Goal: Task Accomplishment & Management: Complete application form

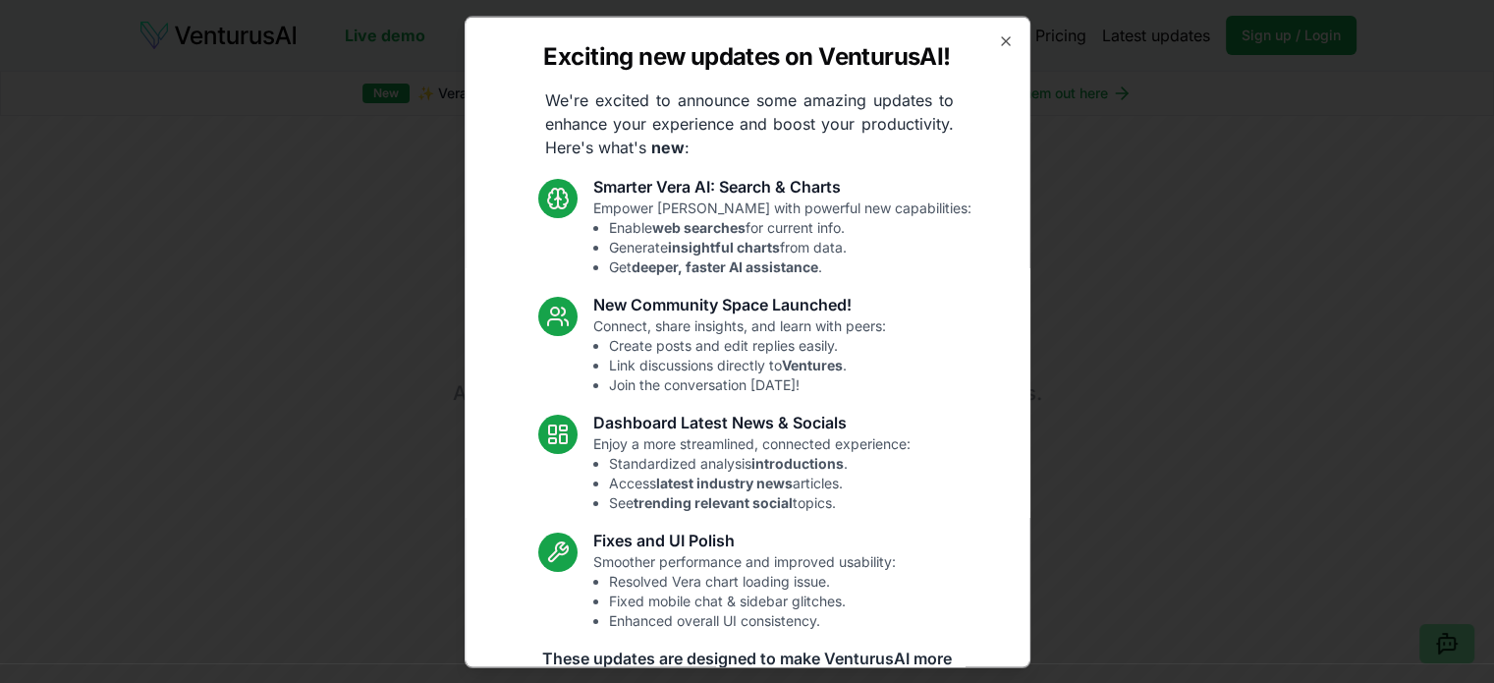
scroll to position [136, 0]
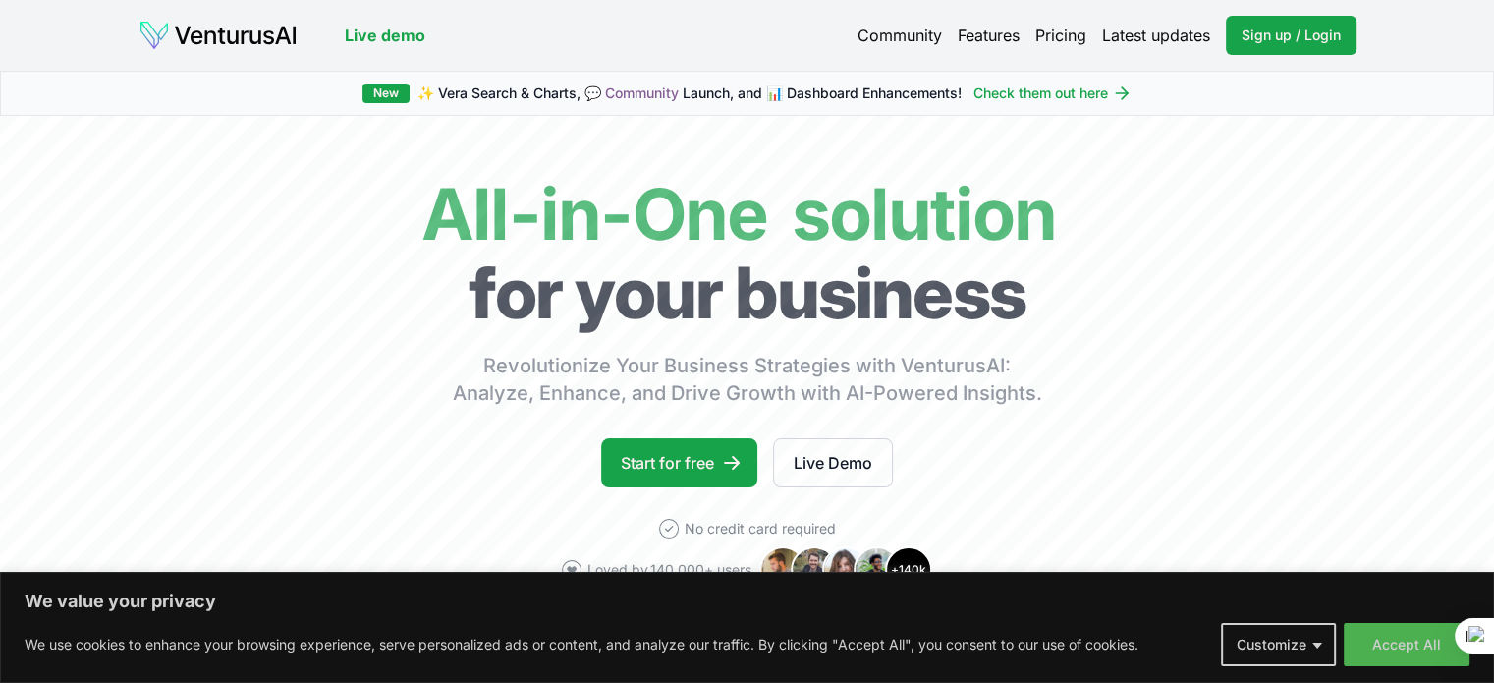
click at [1393, 644] on button "Accept All" at bounding box center [1407, 644] width 126 height 43
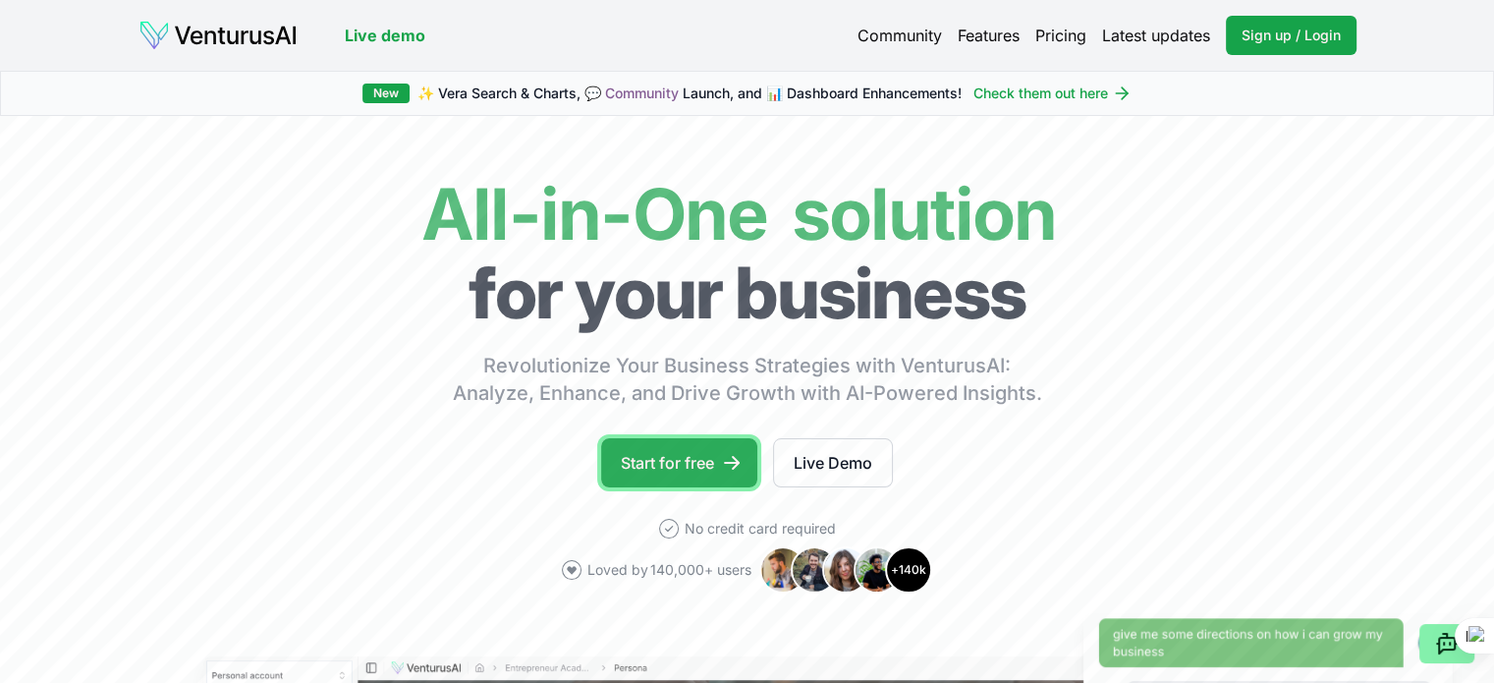
click at [708, 456] on link "Start for free" at bounding box center [679, 462] width 156 height 49
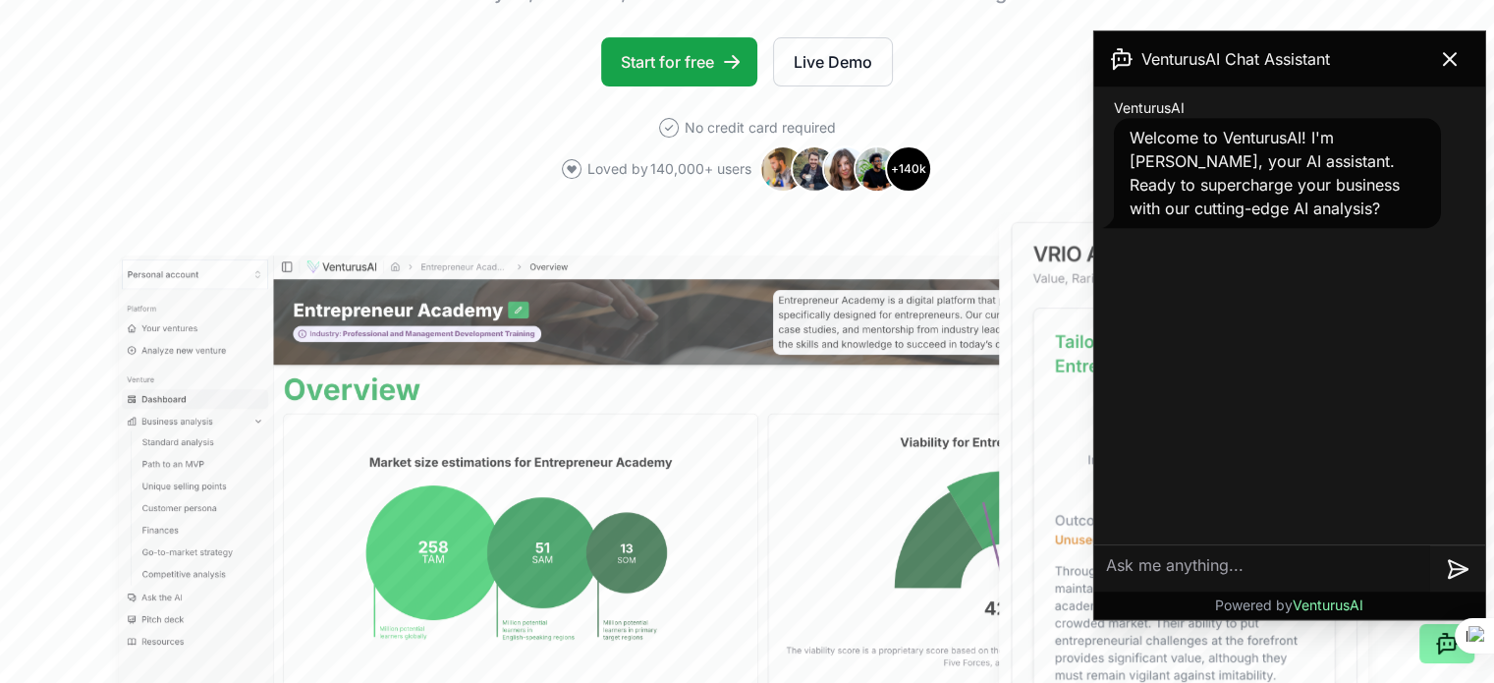
scroll to position [196, 0]
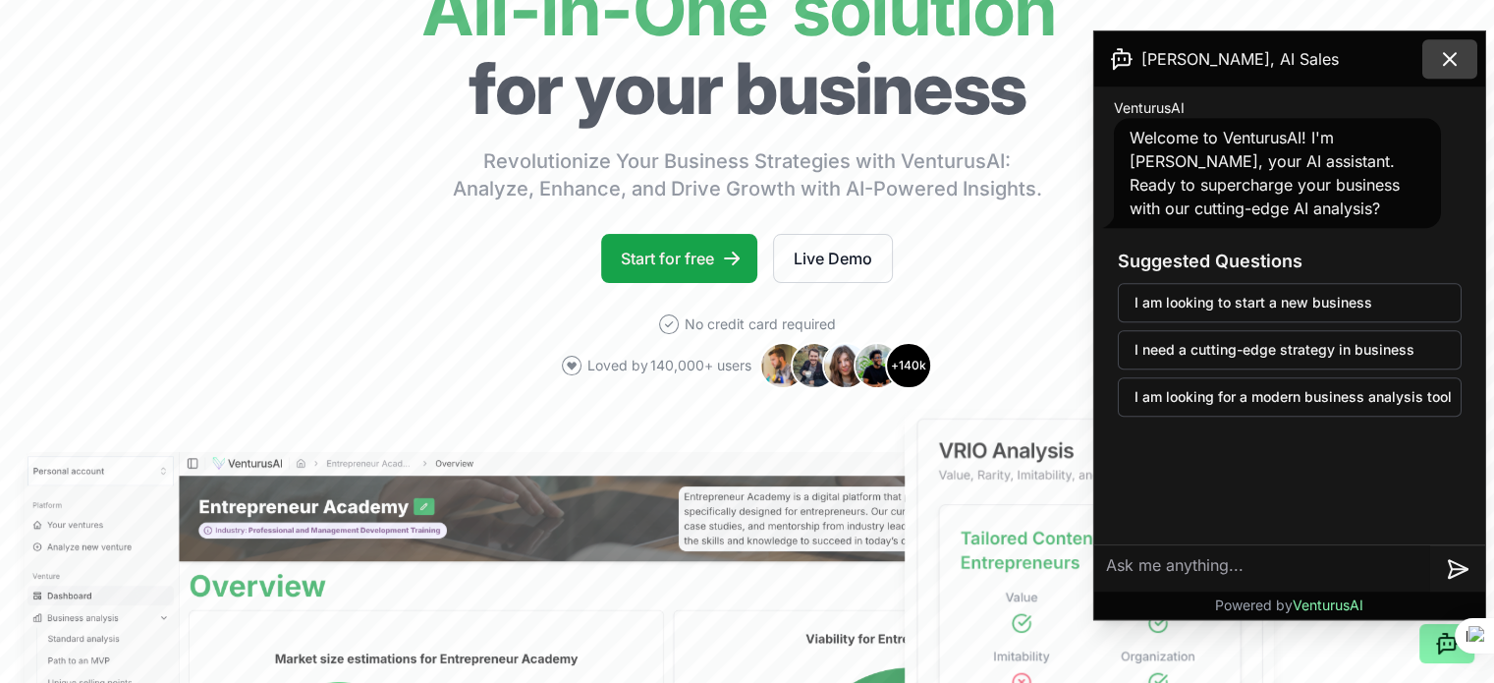
click at [1439, 64] on icon at bounding box center [1450, 59] width 24 height 24
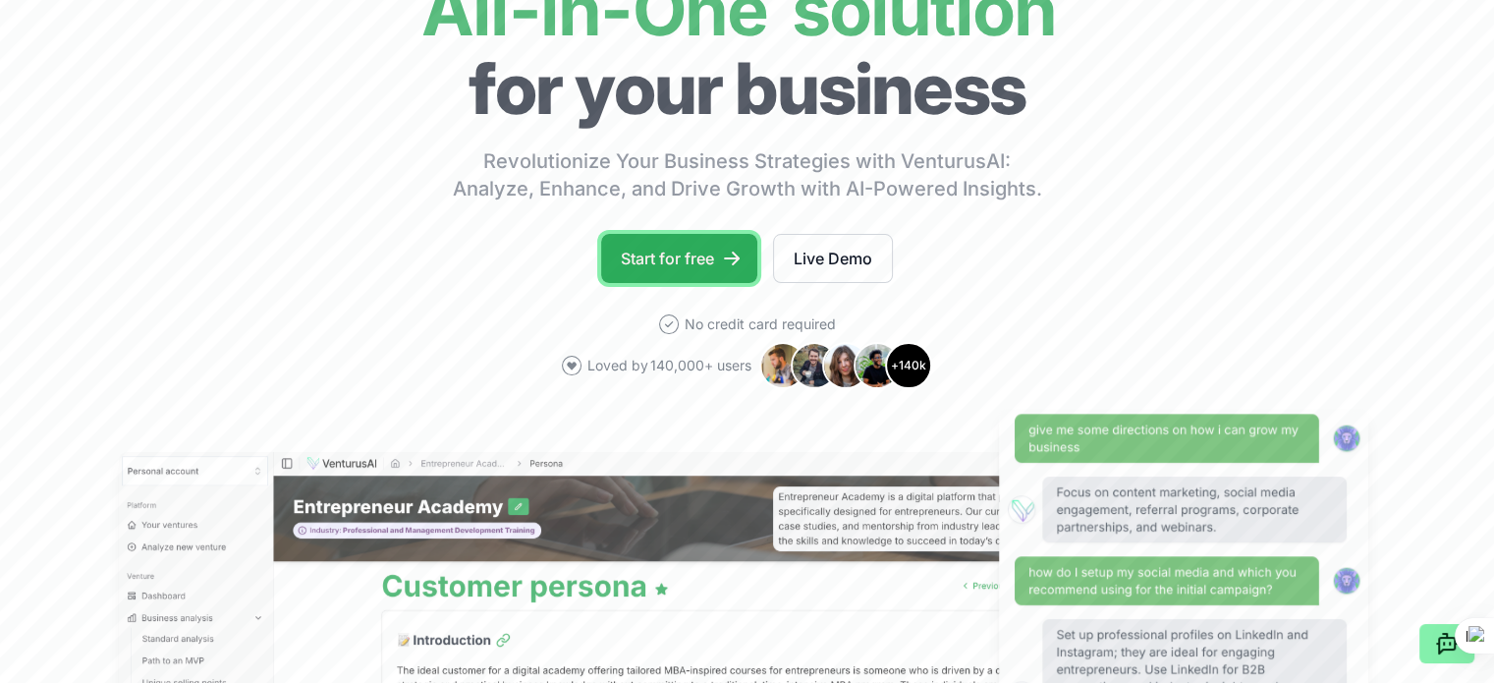
click at [710, 253] on link "Start for free" at bounding box center [679, 258] width 156 height 49
